Goal: Task Accomplishment & Management: Use online tool/utility

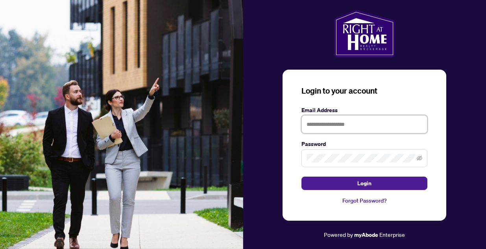
click at [344, 118] on input "text" at bounding box center [365, 124] width 126 height 18
type input "**********"
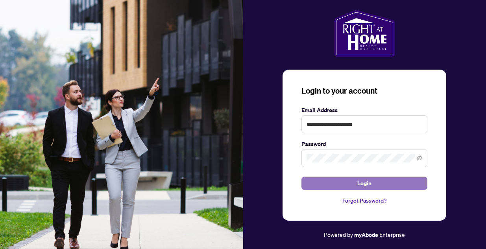
click at [336, 183] on button "Login" at bounding box center [365, 183] width 126 height 13
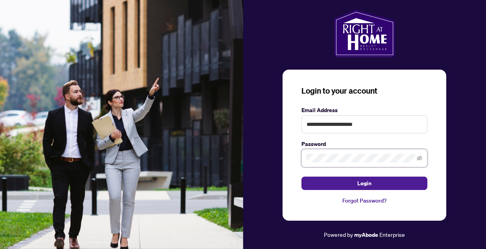
click at [302, 177] on button "Login" at bounding box center [365, 183] width 126 height 13
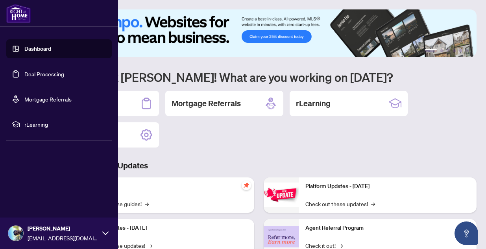
click at [37, 72] on link "Deal Processing" at bounding box center [44, 73] width 40 height 7
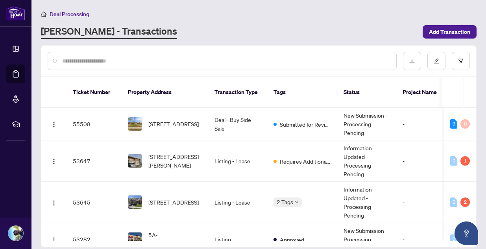
click at [162, 62] on input "text" at bounding box center [226, 61] width 328 height 9
click at [181, 27] on div "[PERSON_NAME] - Transactions" at bounding box center [229, 32] width 377 height 14
click at [282, 54] on div at bounding box center [222, 61] width 349 height 18
click at [281, 57] on input "text" at bounding box center [226, 61] width 328 height 9
click at [300, 25] on div "[PERSON_NAME] - Transactions" at bounding box center [229, 32] width 377 height 14
